Goal: Task Accomplishment & Management: Use online tool/utility

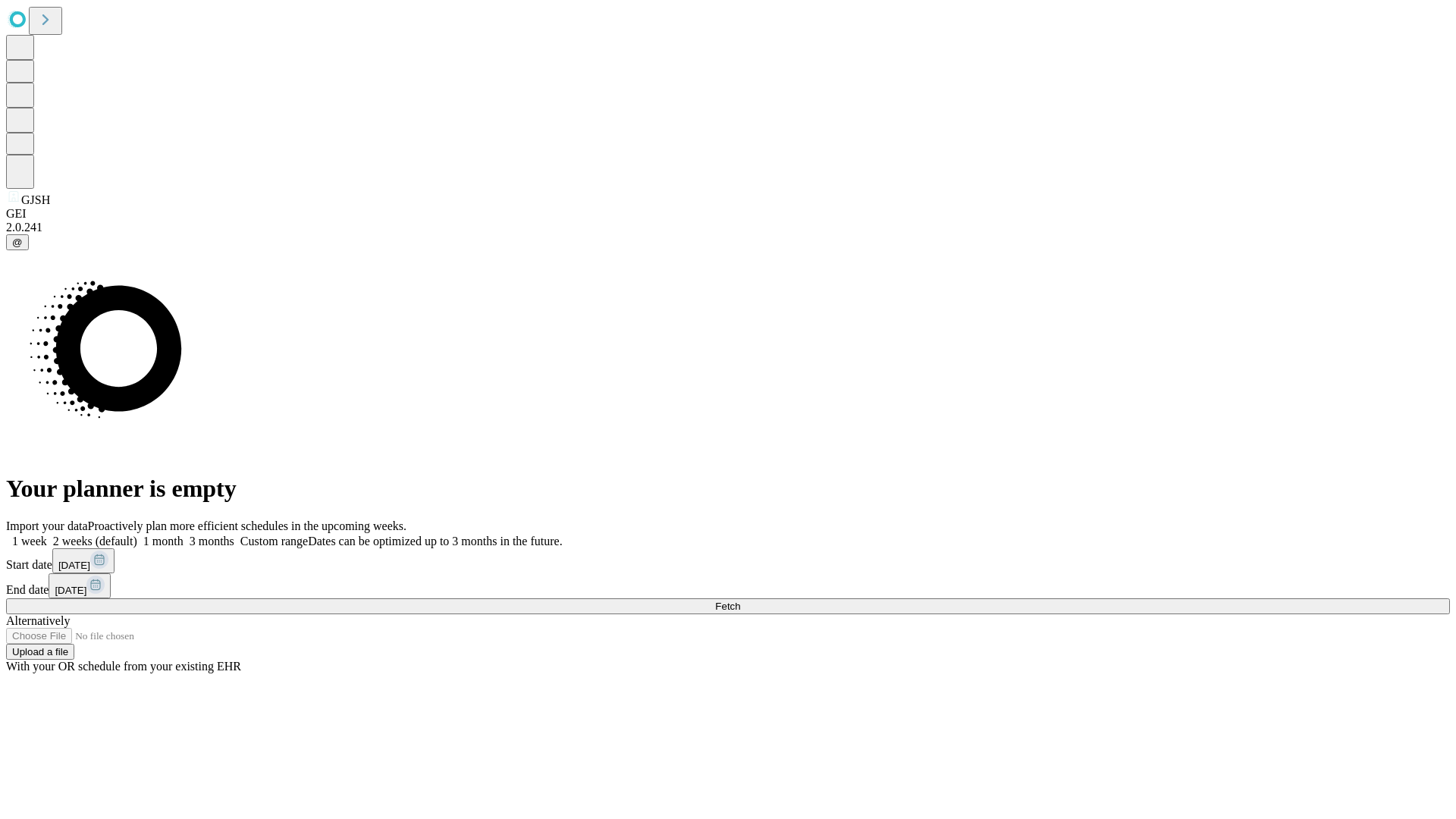
click at [740, 600] on span "Fetch" at bounding box center [727, 606] width 25 height 11
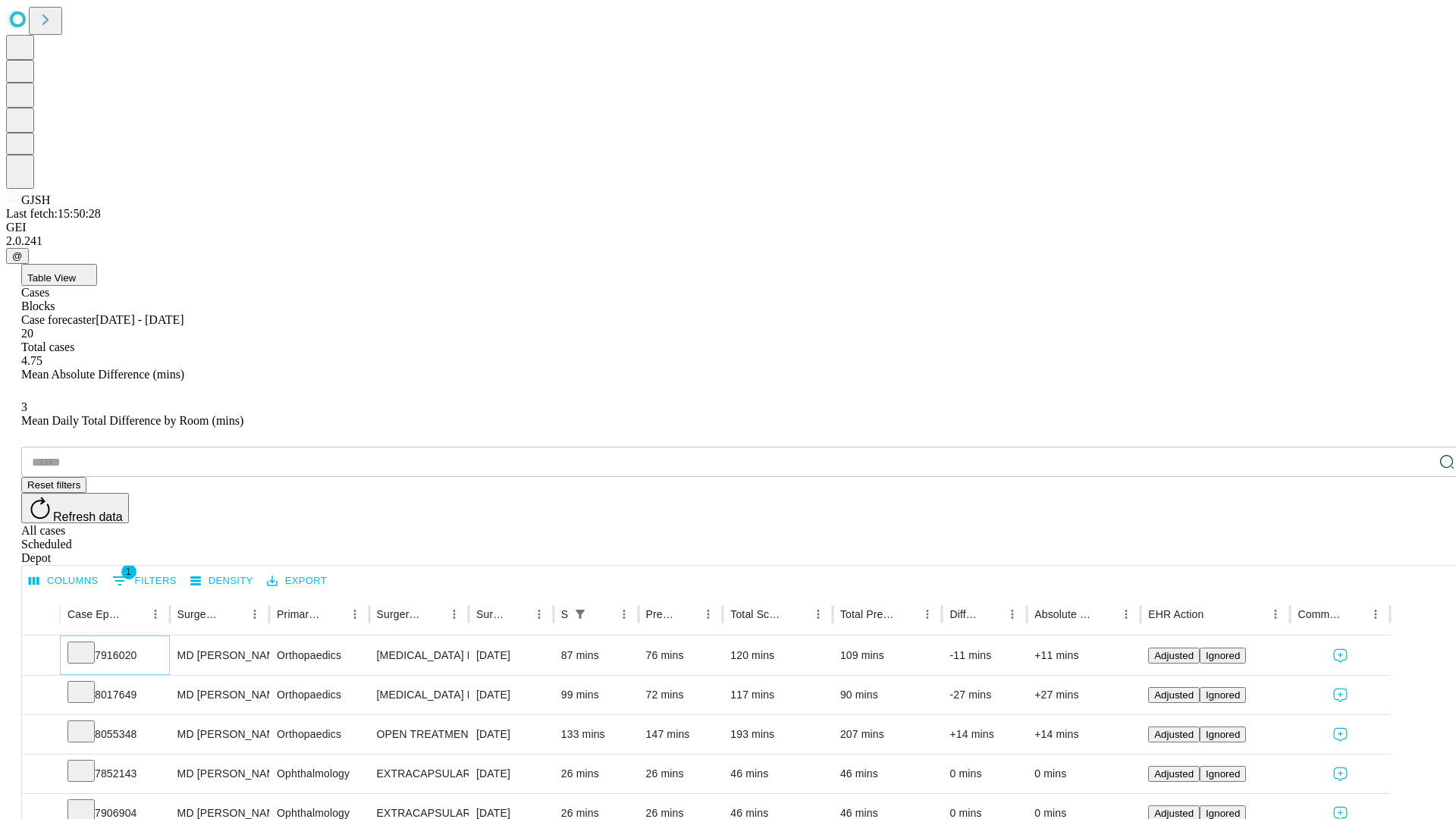
click at [89, 644] on icon at bounding box center [81, 652] width 15 height 15
